Goal: Information Seeking & Learning: Learn about a topic

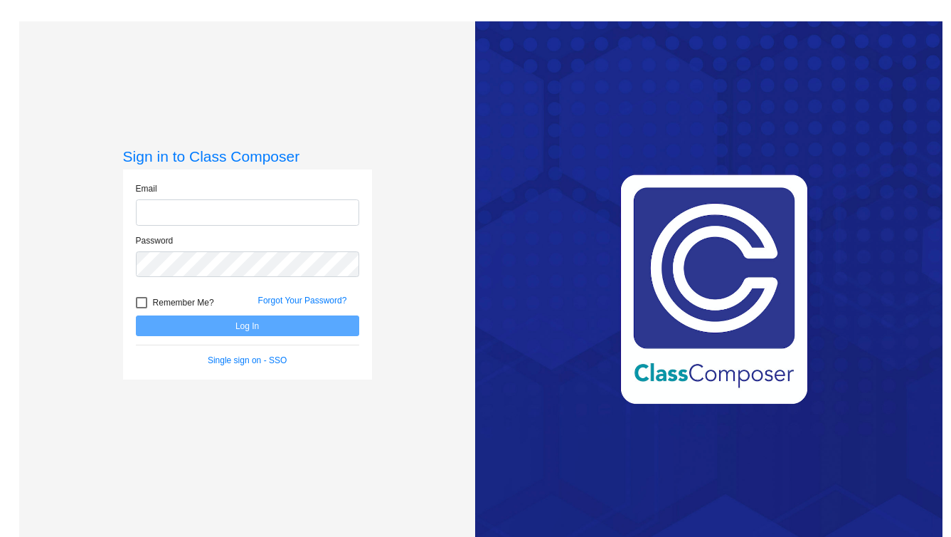
type input "nzitur@stpeterschools.org"
click at [307, 331] on button "Log In" at bounding box center [247, 325] width 223 height 21
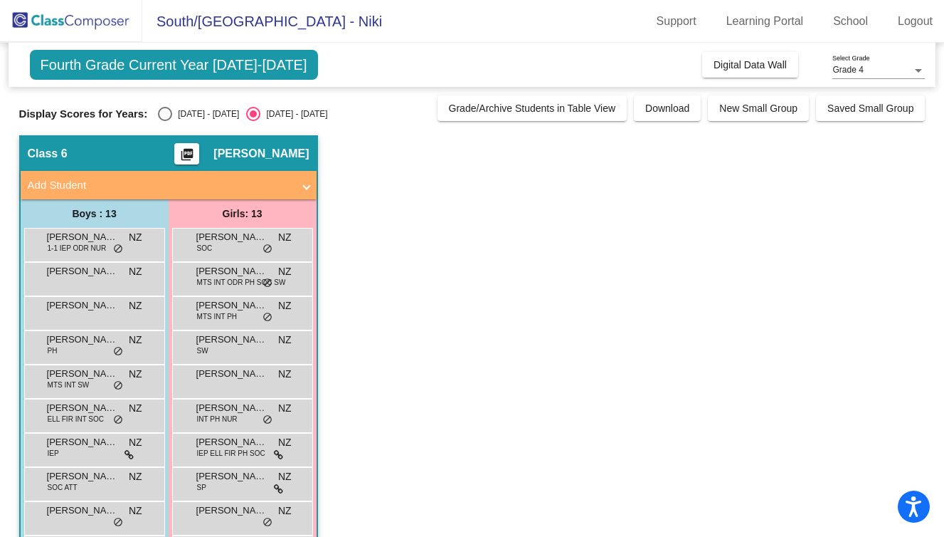
click at [887, 70] on div "Grade 4" at bounding box center [873, 70] width 80 height 10
click at [887, 70] on span "Grade 4" at bounding box center [879, 71] width 93 height 26
click at [755, 68] on span "Digital Data Wall" at bounding box center [750, 64] width 73 height 11
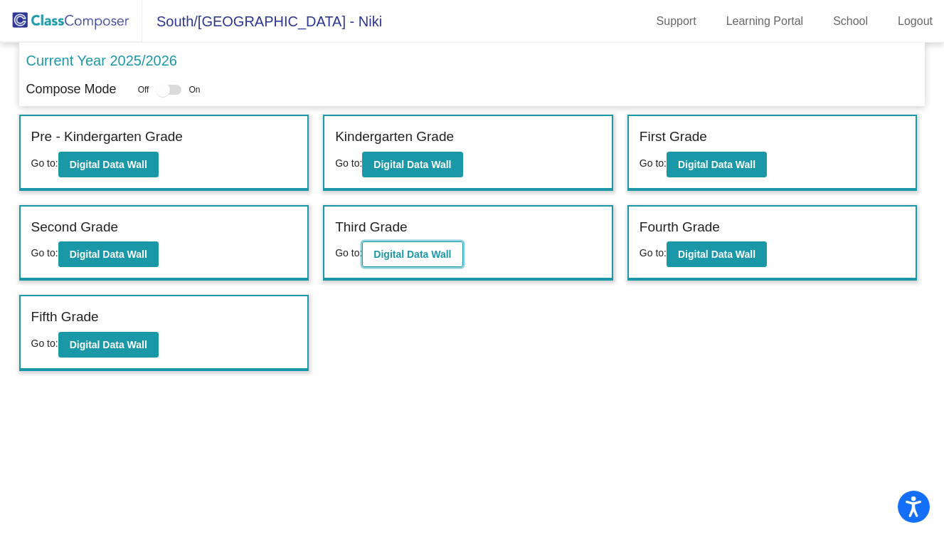
click at [418, 260] on b "Digital Data Wall" at bounding box center [413, 253] width 78 height 11
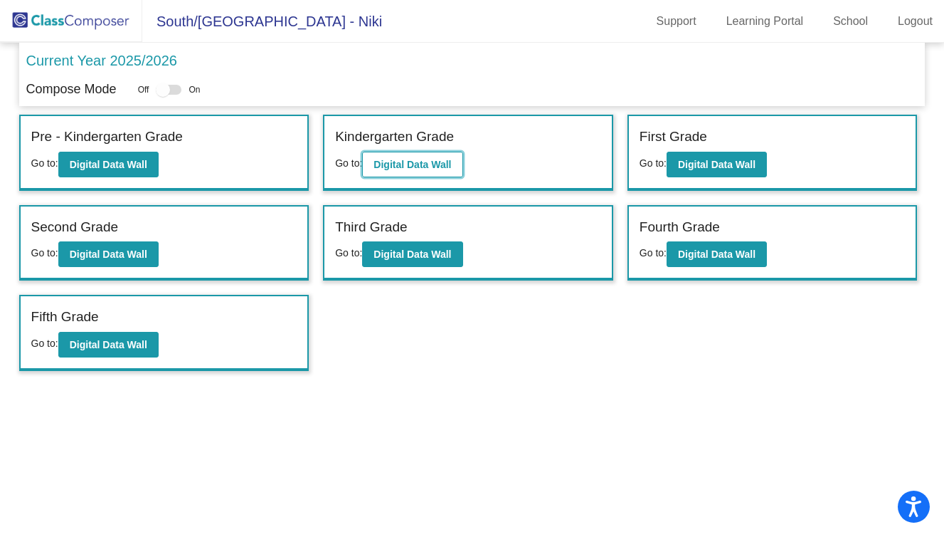
click at [442, 162] on b "Digital Data Wall" at bounding box center [413, 164] width 78 height 11
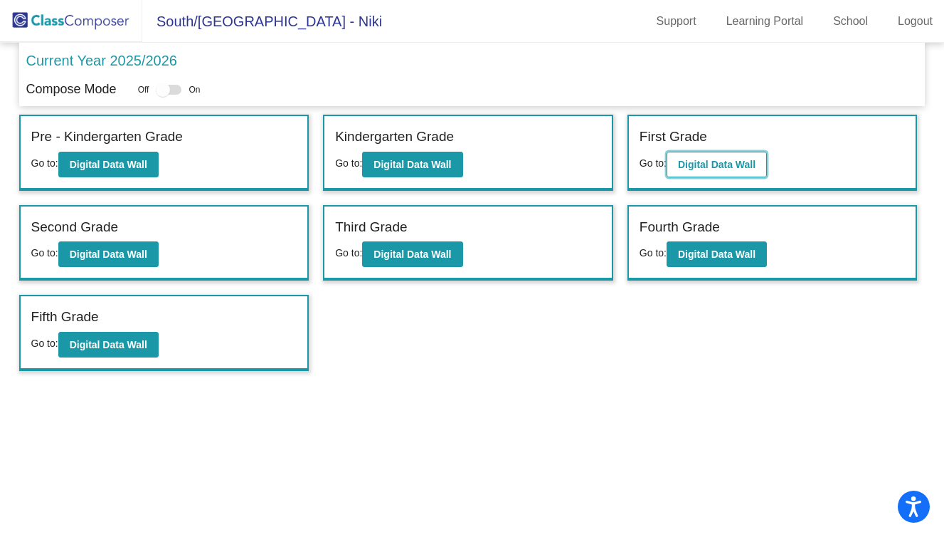
click at [705, 168] on b "Digital Data Wall" at bounding box center [717, 164] width 78 height 11
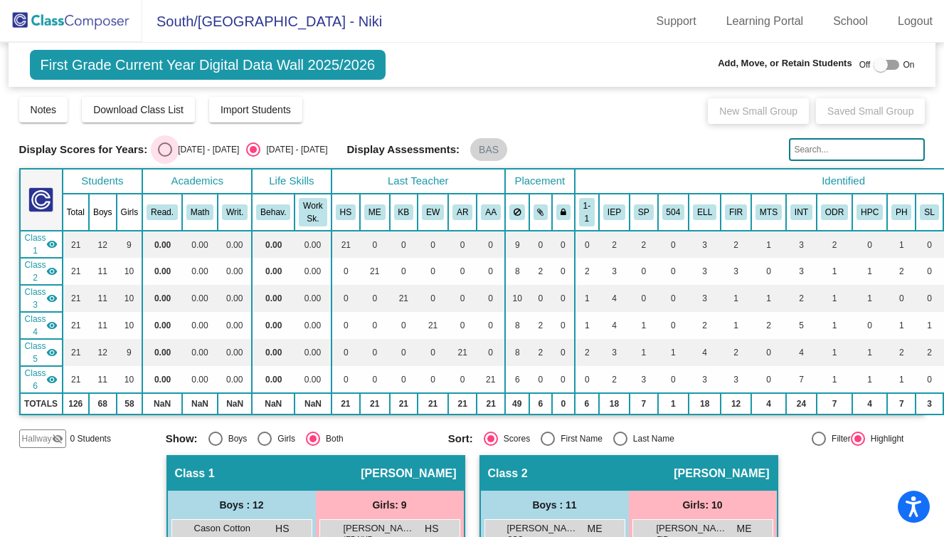
click at [168, 147] on div "Select an option" at bounding box center [165, 149] width 14 height 14
click at [165, 157] on input "[DATE] - [DATE]" at bounding box center [164, 157] width 1 height 1
radio input "true"
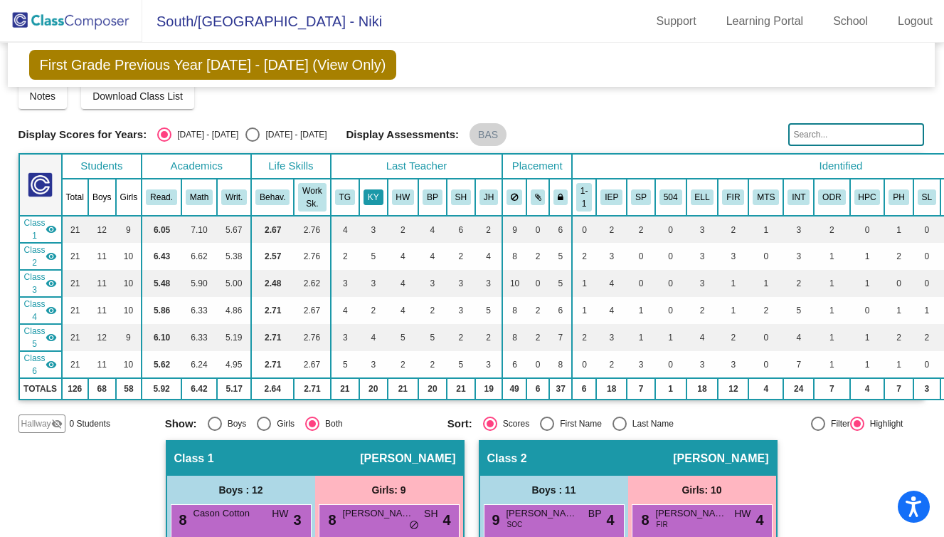
scroll to position [11, 1]
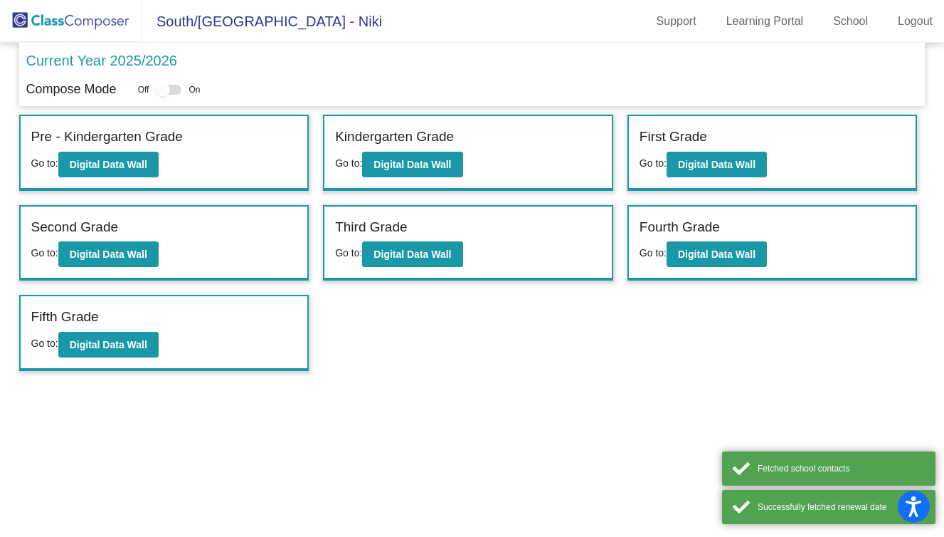
click at [696, 272] on div "Fourth Grade Go to: Digital Data Wall" at bounding box center [773, 242] width 288 height 73
click at [708, 257] on b "Digital Data Wall" at bounding box center [717, 253] width 78 height 11
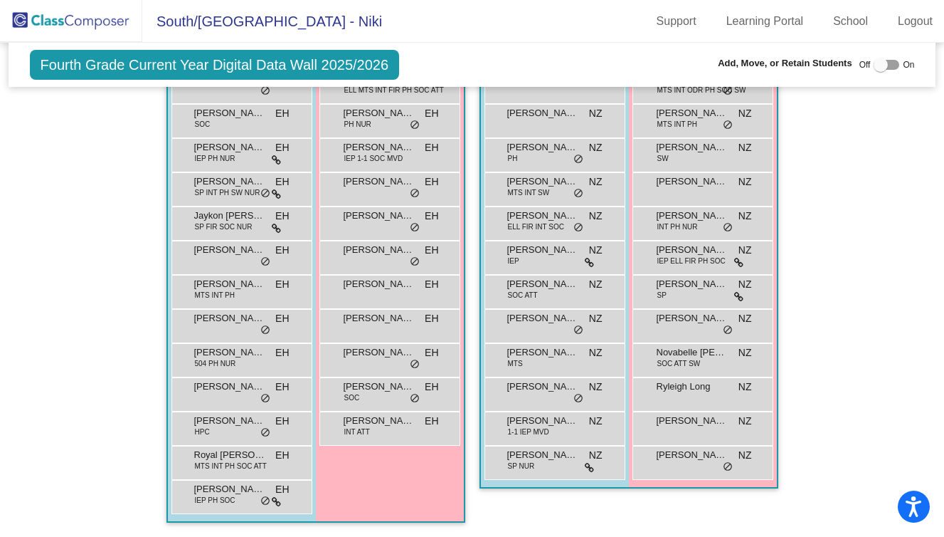
scroll to position [1593, 0]
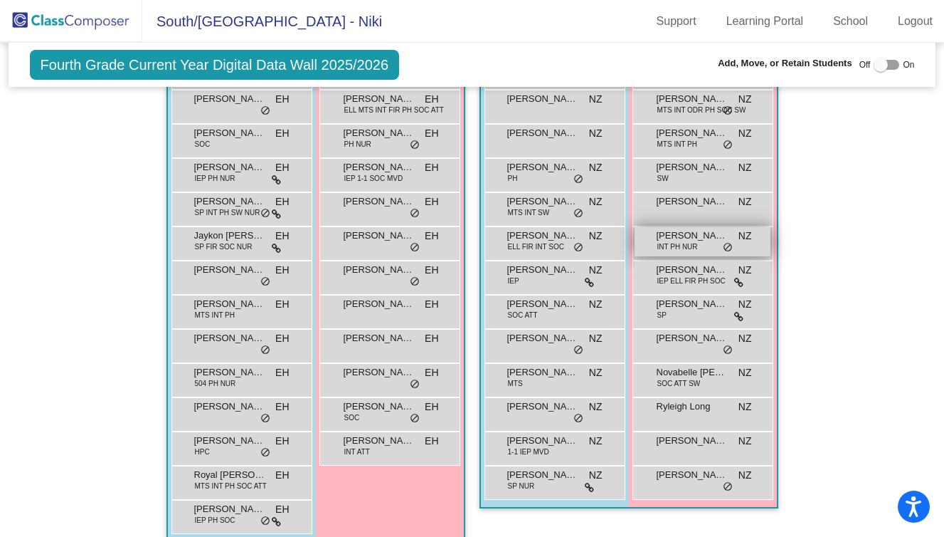
click at [691, 242] on span "INT PH NUR" at bounding box center [678, 246] width 41 height 11
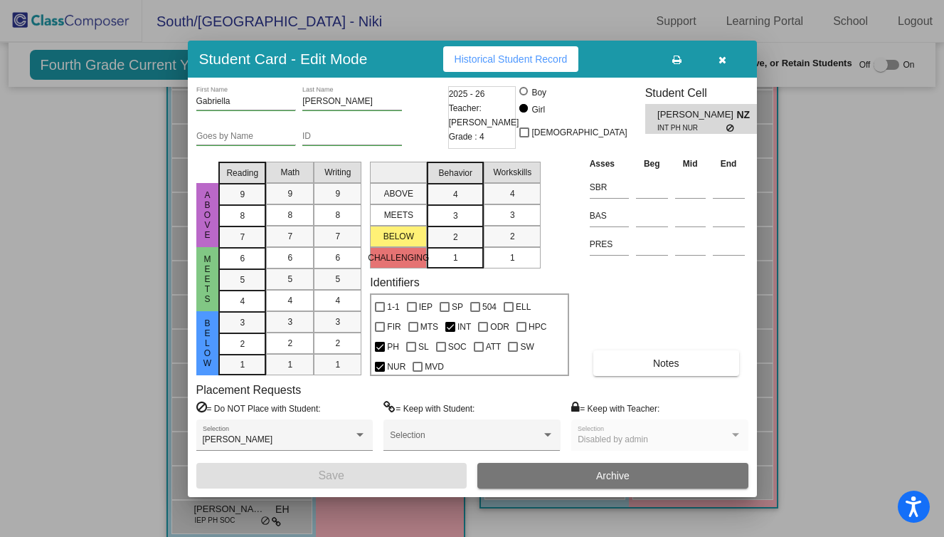
click at [721, 67] on button "button" at bounding box center [723, 59] width 46 height 26
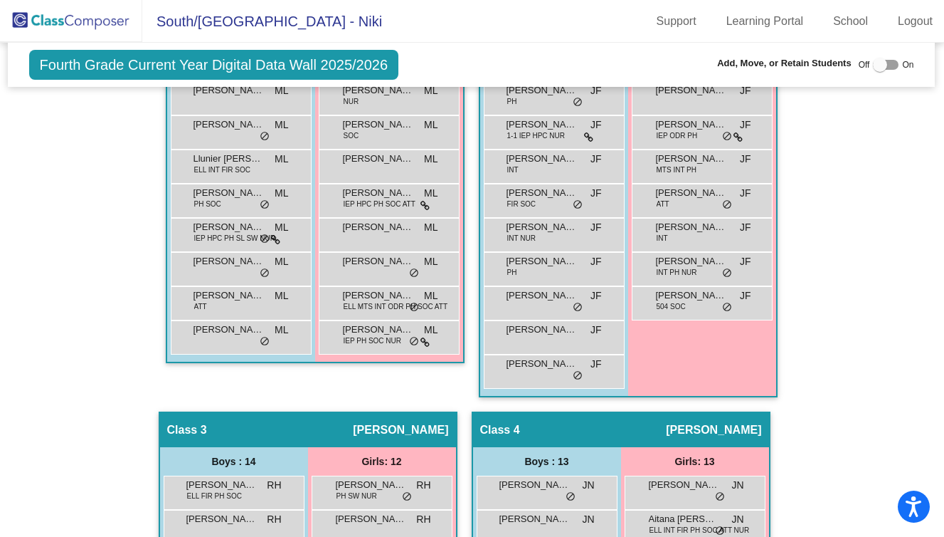
scroll to position [0, 1]
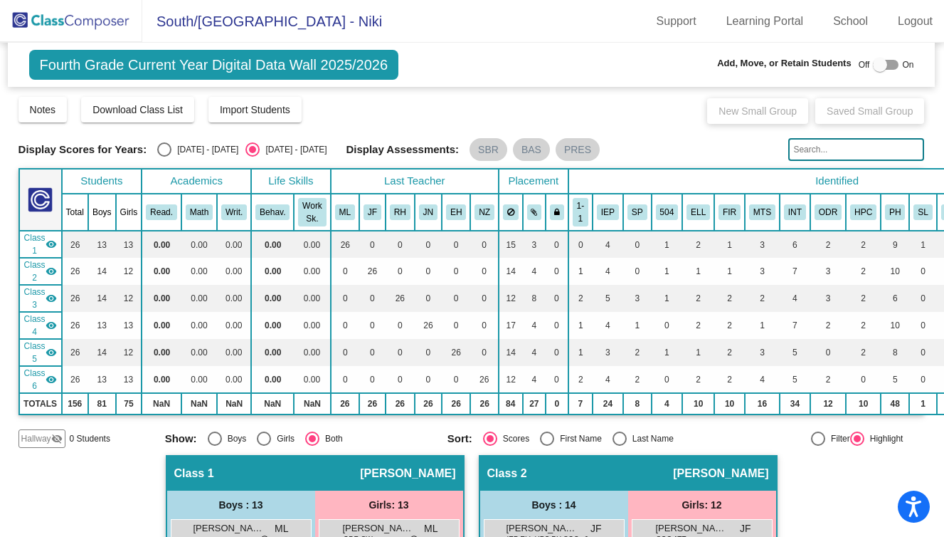
click at [164, 157] on div "Display Scores for Years: 2024 - 2025 2025 - 2026 Display Assessments: SBR BAS …" at bounding box center [472, 149] width 907 height 23
click at [163, 148] on div "Select an option" at bounding box center [164, 149] width 14 height 14
click at [164, 157] on input "[DATE] - [DATE]" at bounding box center [164, 157] width 1 height 1
radio input "true"
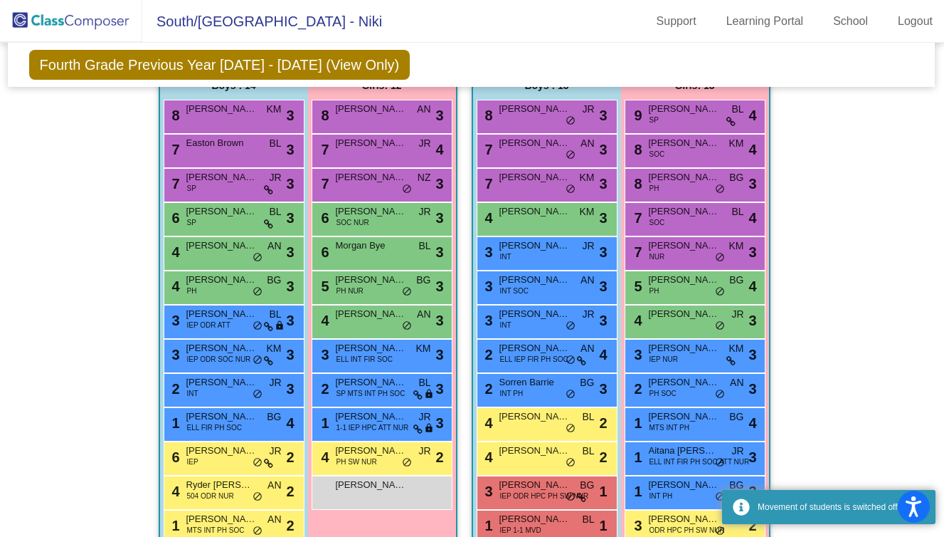
scroll to position [1617, 1]
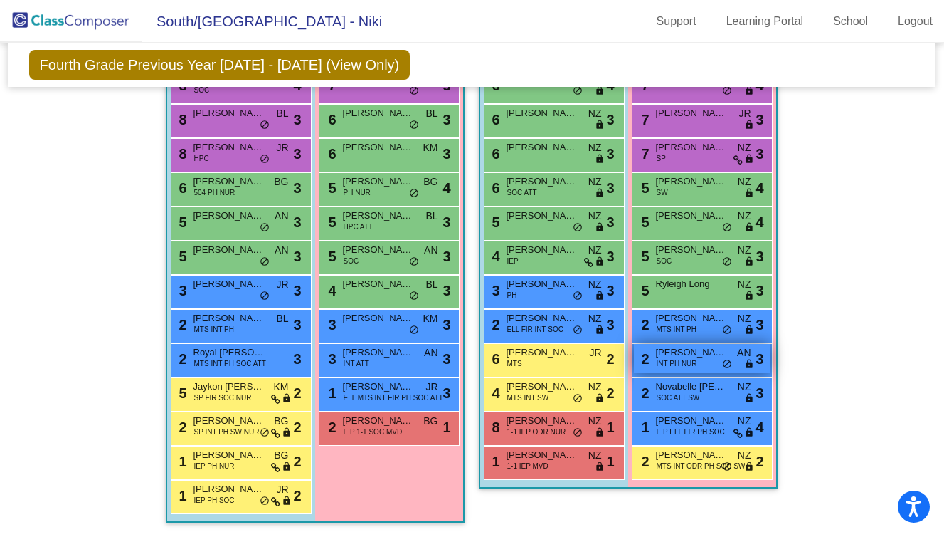
click at [684, 358] on span "INT PH NUR" at bounding box center [677, 363] width 41 height 11
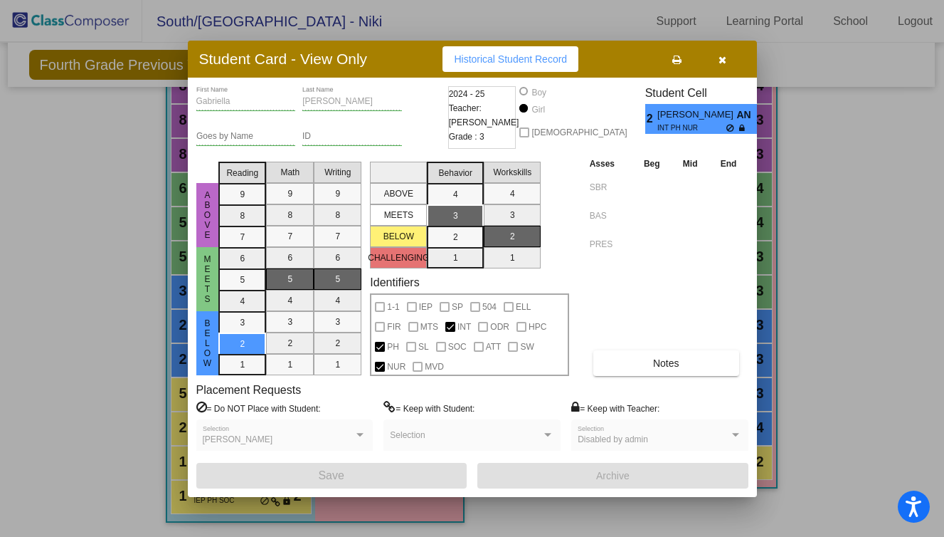
click at [494, 62] on span "Historical Student Record" at bounding box center [510, 58] width 113 height 11
click at [722, 54] on span "button" at bounding box center [723, 58] width 8 height 11
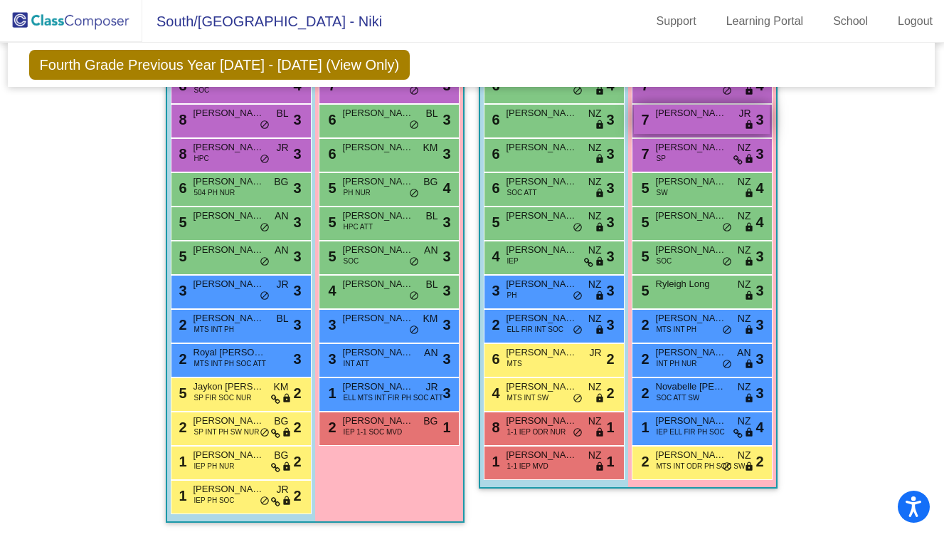
click at [685, 113] on div "7 Evelynn Fitzgerald JR lock do_not_disturb_alt 3" at bounding box center [702, 119] width 136 height 29
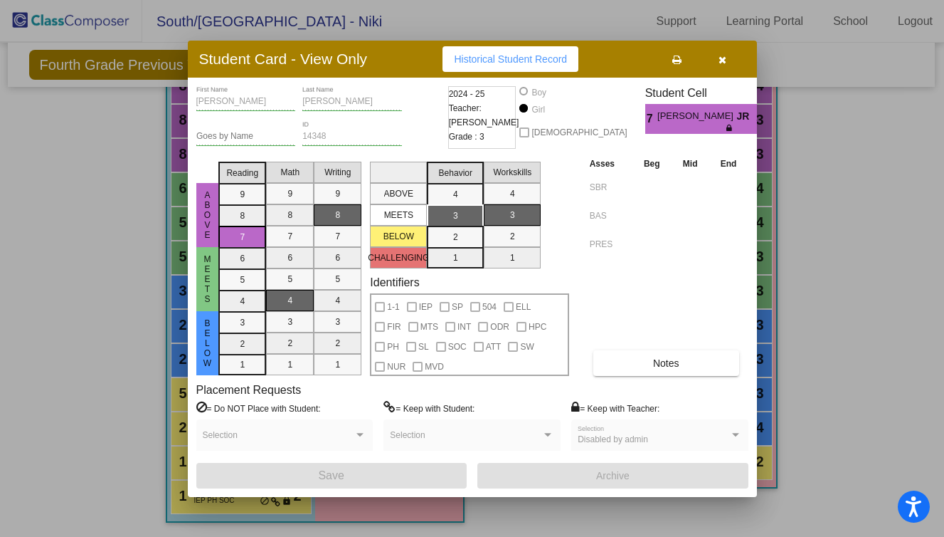
click at [547, 63] on span "Historical Student Record" at bounding box center [510, 58] width 113 height 11
click at [722, 61] on icon "button" at bounding box center [723, 60] width 8 height 10
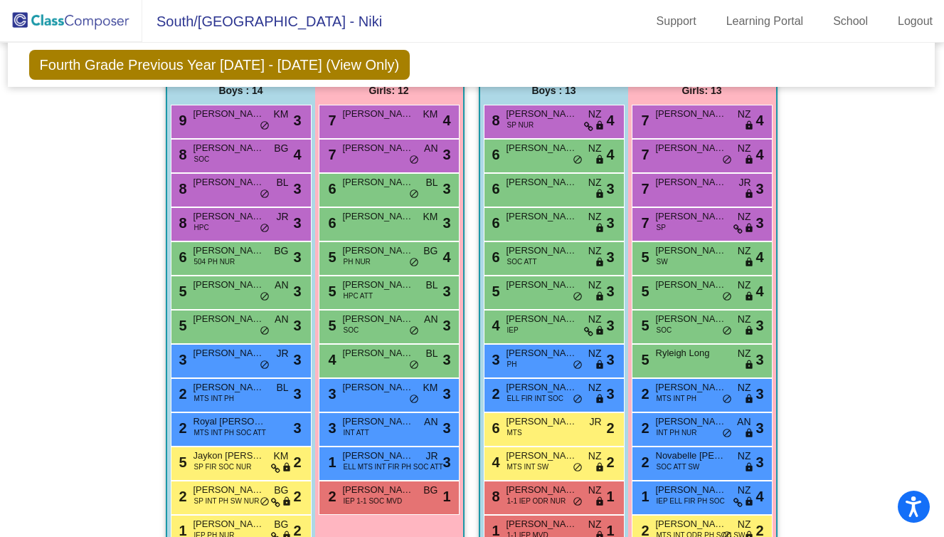
scroll to position [1519, 1]
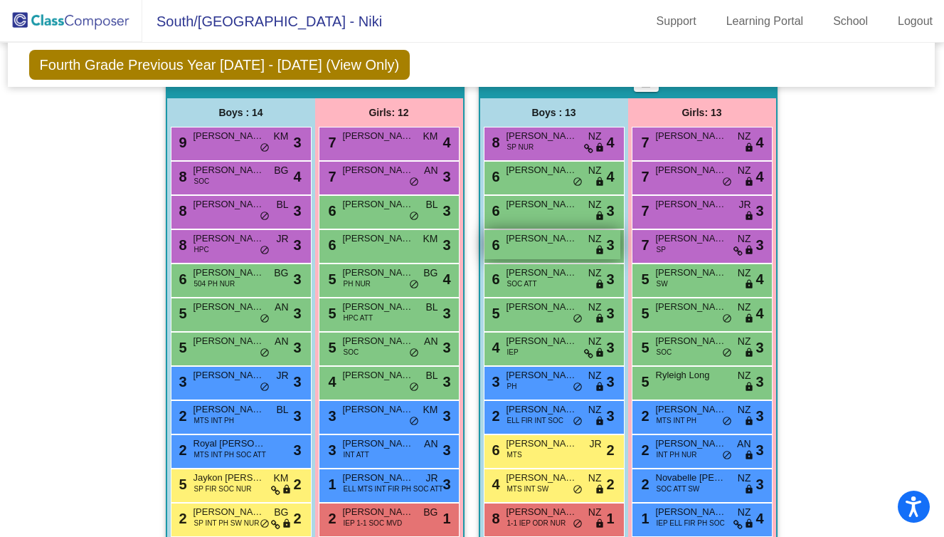
click at [535, 242] on span "Briggs Lingen" at bounding box center [542, 238] width 71 height 14
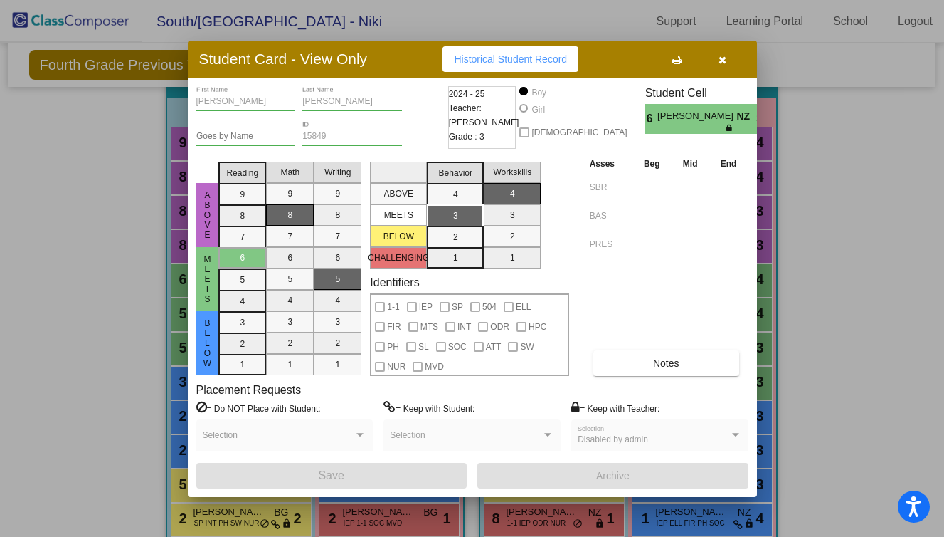
click at [534, 60] on span "Historical Student Record" at bounding box center [510, 58] width 113 height 11
